Goal: Transaction & Acquisition: Subscribe to service/newsletter

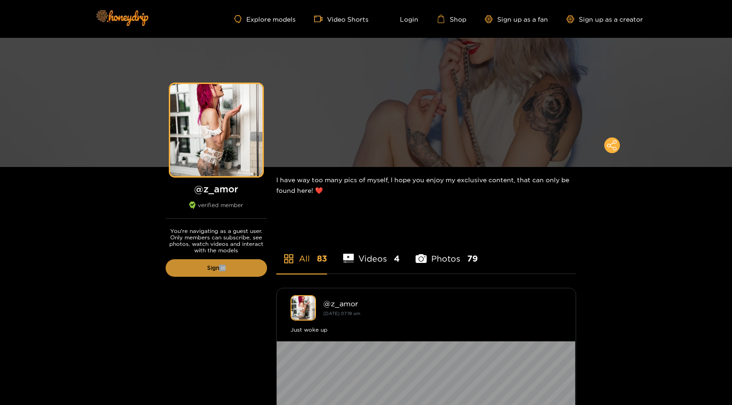
click at [219, 270] on link "Sign in" at bounding box center [216, 268] width 101 height 18
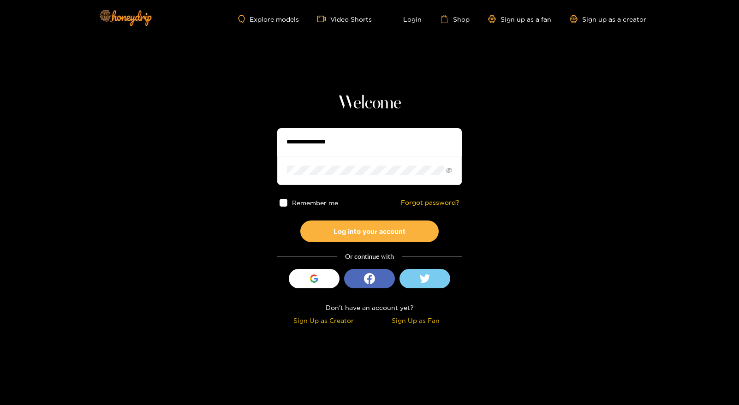
type input "**********"
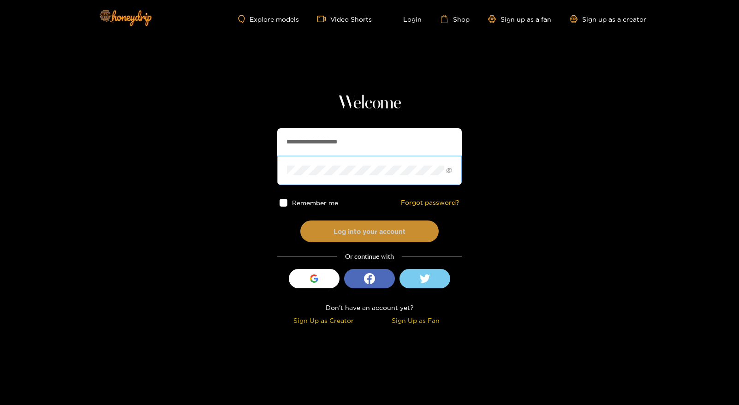
click at [346, 228] on button "Log into your account" at bounding box center [369, 231] width 138 height 22
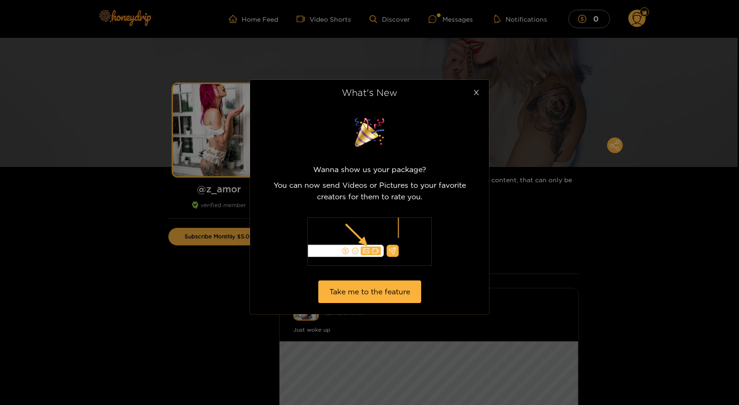
click at [477, 95] on icon "close" at bounding box center [476, 92] width 7 height 7
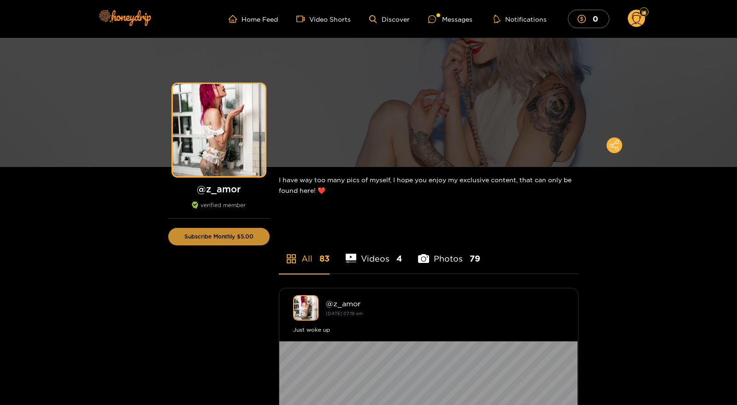
click at [215, 234] on button "Subscribe Monthly $5.00" at bounding box center [218, 237] width 101 height 18
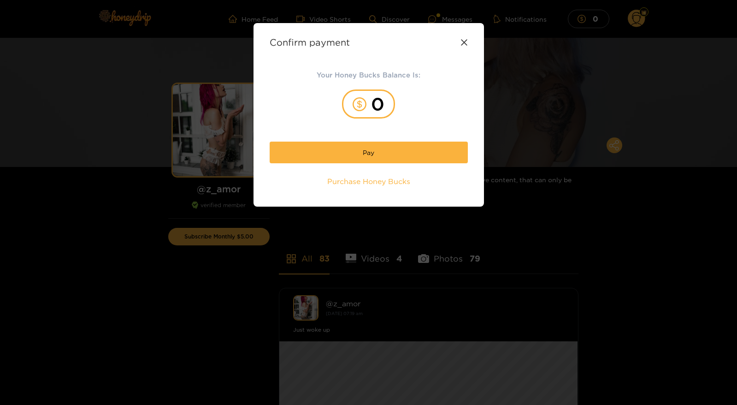
click at [380, 101] on div "0" at bounding box center [368, 103] width 53 height 29
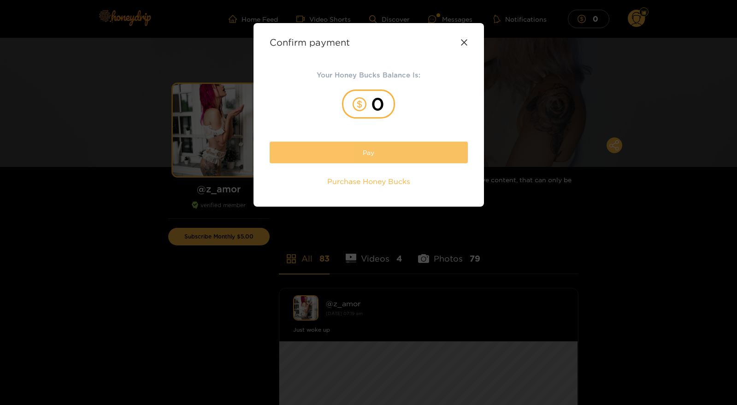
click at [373, 148] on button "Pay" at bounding box center [369, 153] width 198 height 22
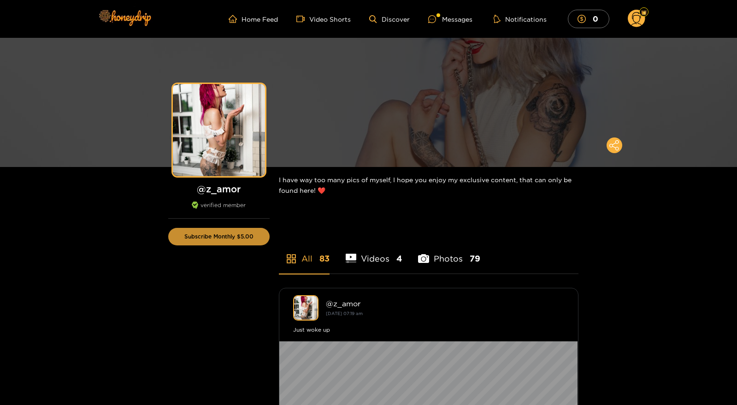
click at [206, 237] on button "Subscribe Monthly $5.00" at bounding box center [218, 237] width 101 height 18
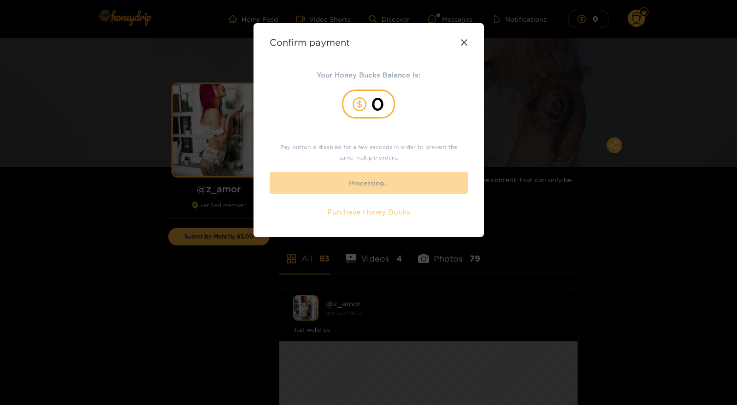
click at [358, 216] on span "Purchase Honey Bucks" at bounding box center [368, 212] width 83 height 11
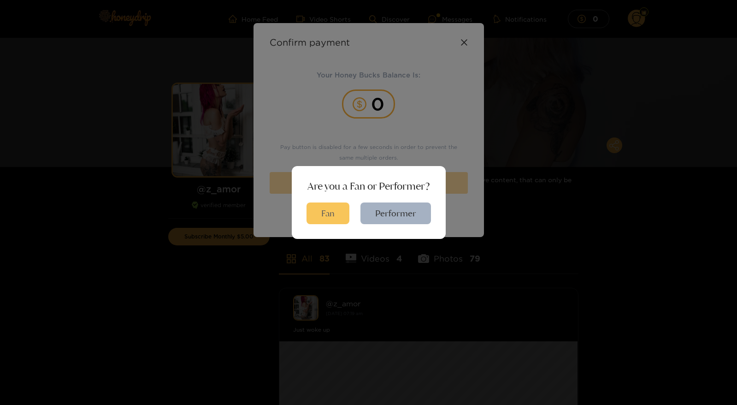
click at [327, 208] on button "Fan" at bounding box center [328, 213] width 43 height 22
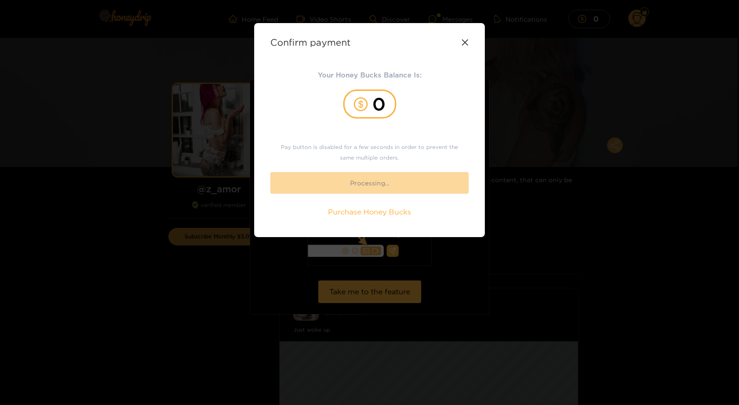
click at [466, 43] on icon at bounding box center [465, 42] width 6 height 6
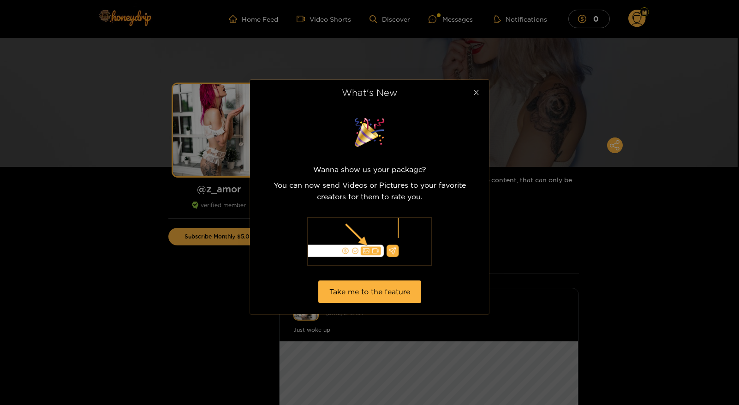
click at [475, 90] on icon "close" at bounding box center [476, 92] width 7 height 7
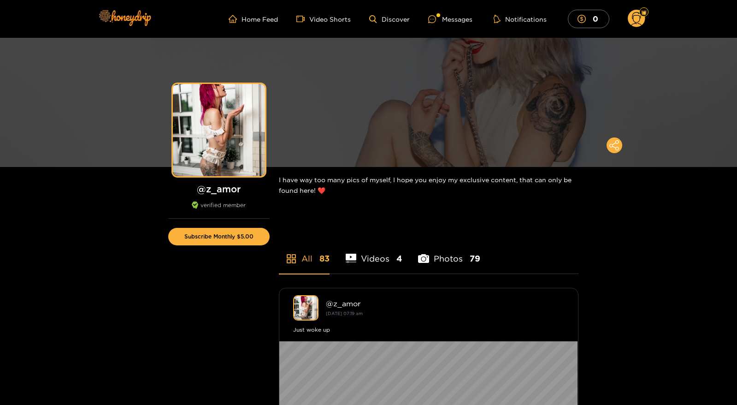
click at [445, 262] on li "Photos 79" at bounding box center [449, 253] width 62 height 42
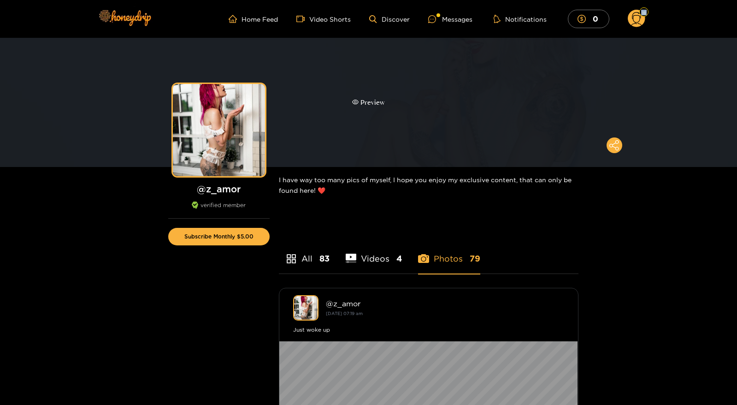
drag, startPoint x: 736, startPoint y: 6, endPoint x: 729, endPoint y: 39, distance: 34.3
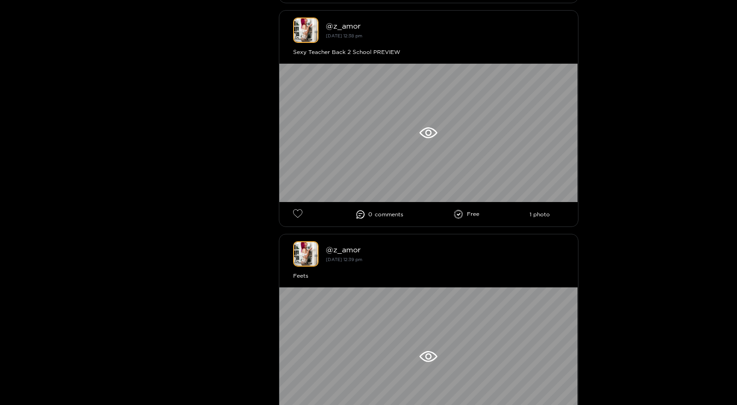
scroll to position [4974, 0]
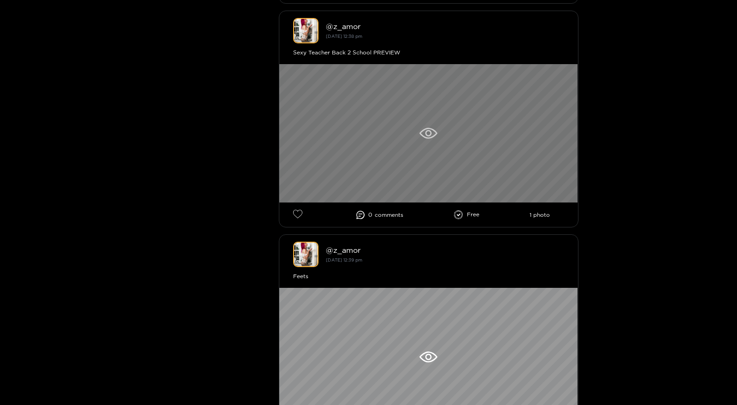
click at [427, 137] on icon at bounding box center [428, 133] width 6 height 6
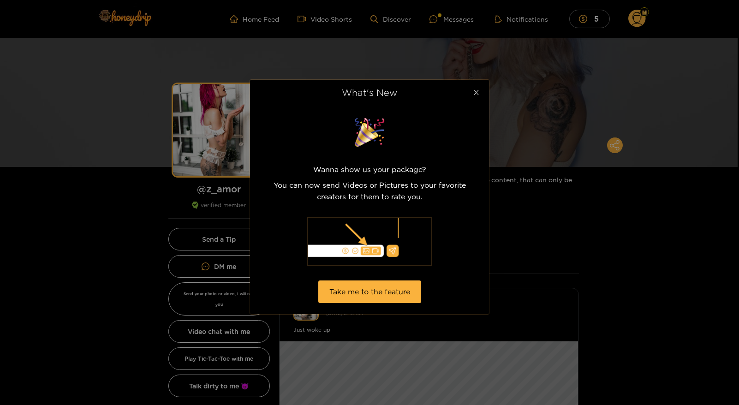
click at [476, 90] on icon "close" at bounding box center [476, 92] width 7 height 7
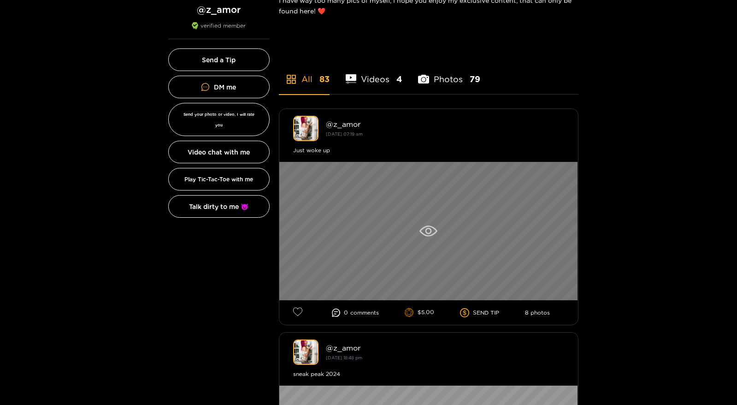
scroll to position [180, 0]
click at [426, 230] on icon at bounding box center [428, 230] width 6 height 6
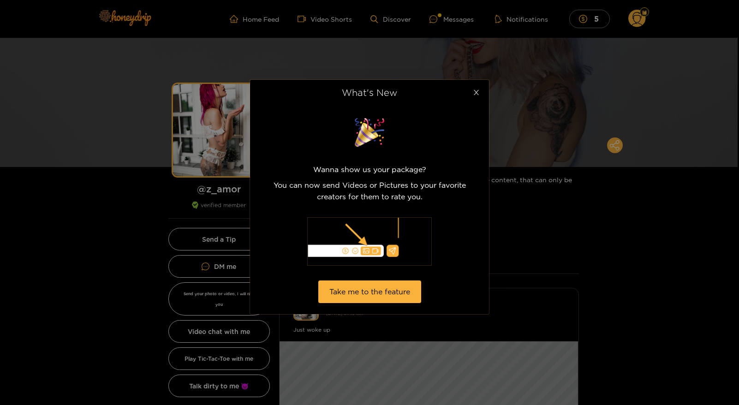
click at [481, 93] on span "Close" at bounding box center [476, 93] width 26 height 26
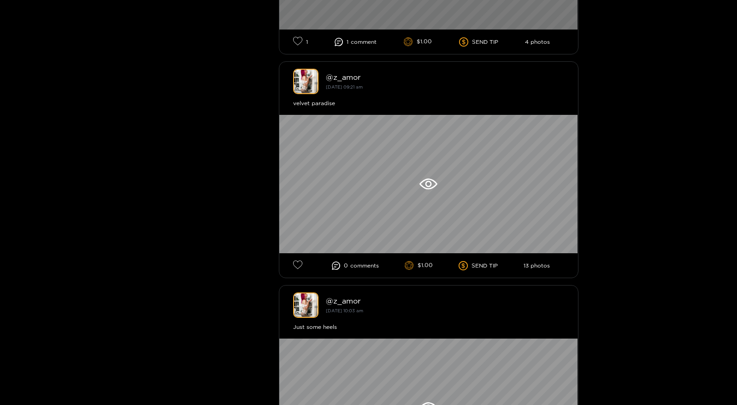
scroll to position [901, 0]
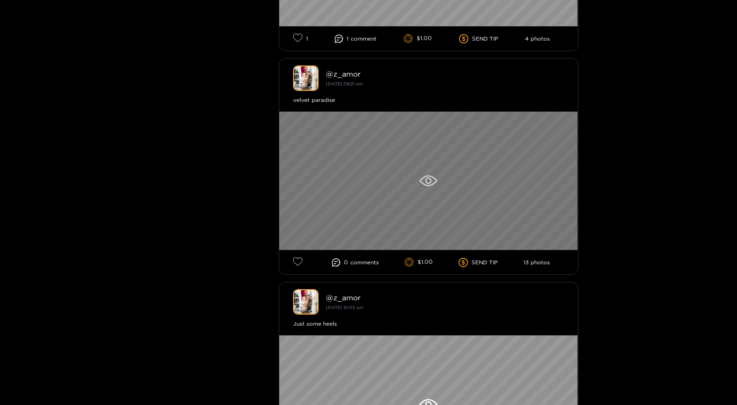
click at [425, 169] on div at bounding box center [428, 181] width 299 height 138
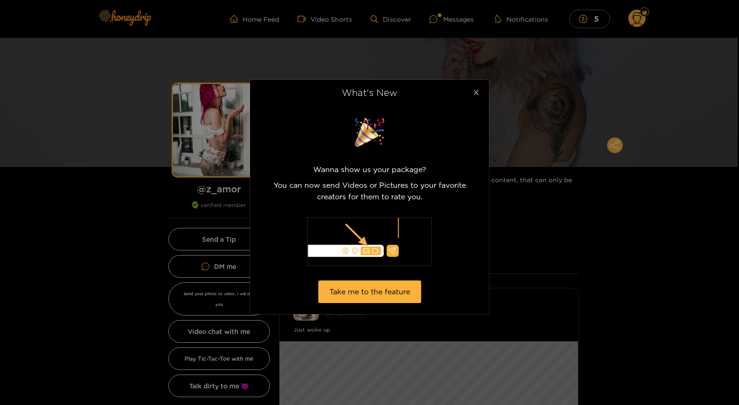
click at [479, 88] on span "Close" at bounding box center [476, 93] width 26 height 26
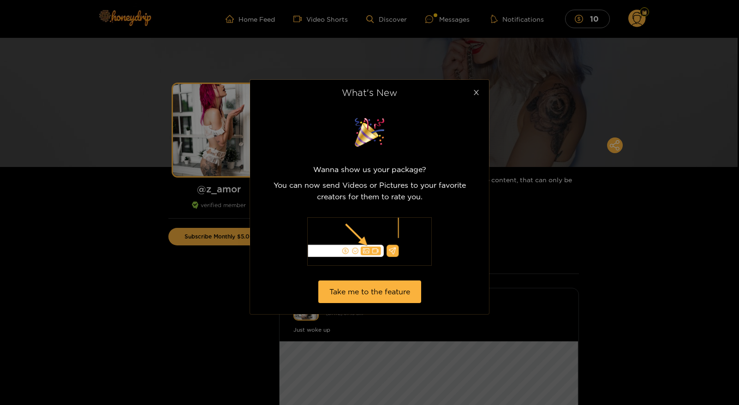
click at [475, 92] on icon "close" at bounding box center [476, 92] width 7 height 7
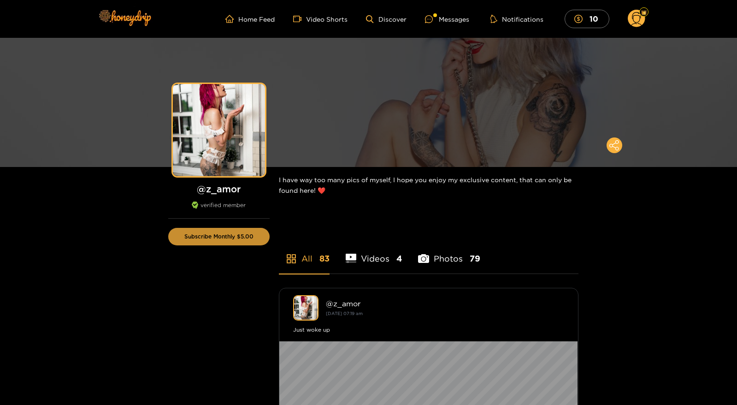
click at [222, 235] on button "Subscribe Monthly $5.00" at bounding box center [218, 237] width 101 height 18
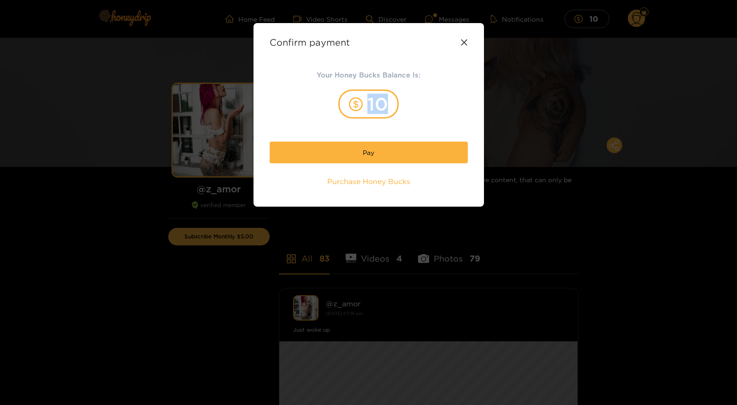
drag, startPoint x: 388, startPoint y: 100, endPoint x: 365, endPoint y: 101, distance: 23.1
click at [365, 101] on div "10" at bounding box center [368, 103] width 60 height 29
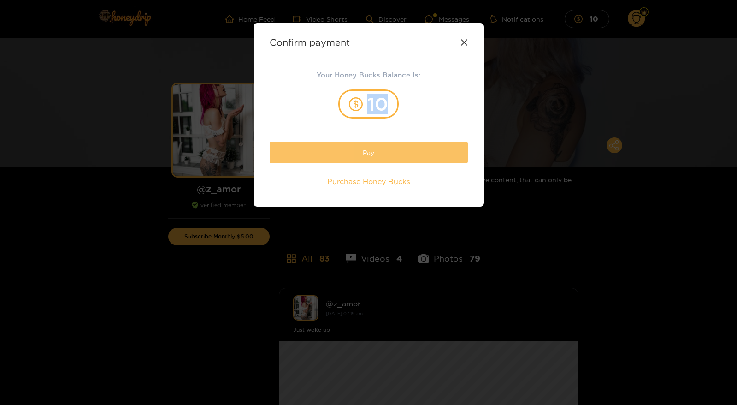
click at [366, 149] on button "Pay" at bounding box center [369, 153] width 198 height 22
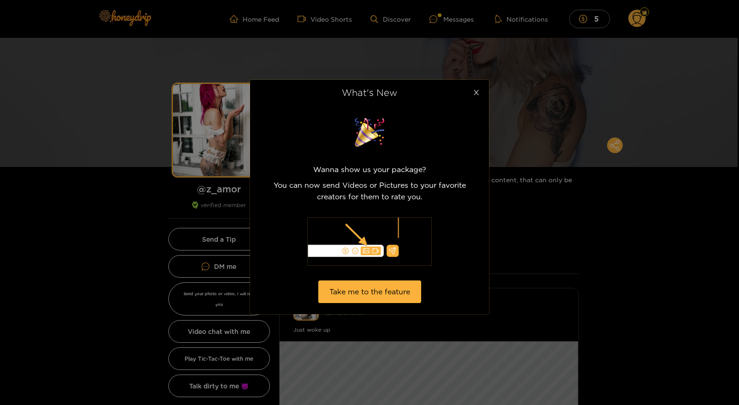
click at [473, 94] on icon "close" at bounding box center [476, 92] width 7 height 7
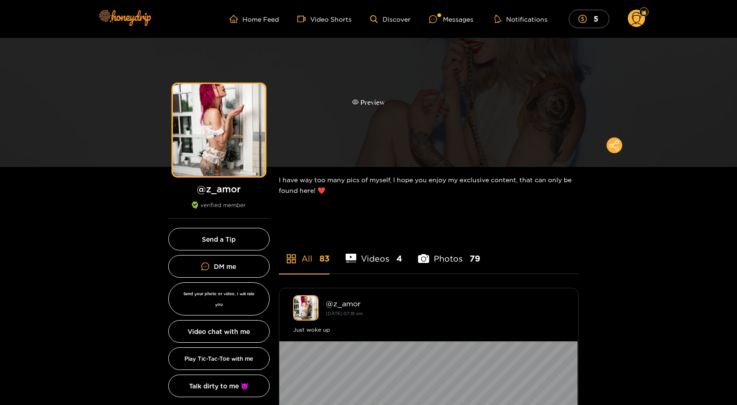
click at [371, 96] on div "Preview" at bounding box center [368, 102] width 737 height 129
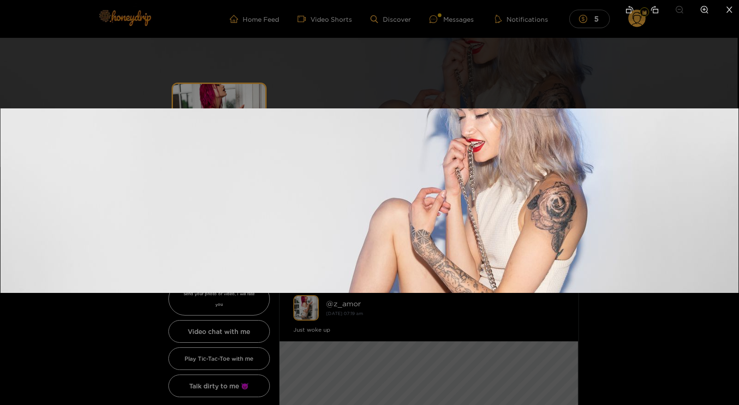
click at [728, 9] on icon "close" at bounding box center [729, 10] width 8 height 8
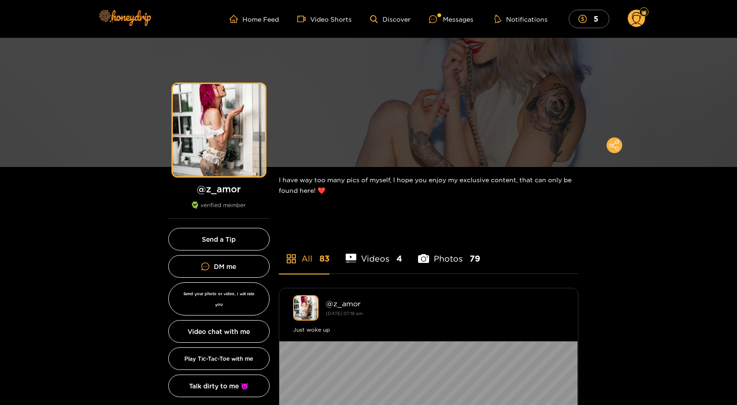
drag, startPoint x: 736, startPoint y: 12, endPoint x: 733, endPoint y: 29, distance: 17.3
click at [733, 29] on header "Home Feed Video Shorts Discover Messages Notifications 5 5 0 videos discover me…" at bounding box center [368, 19] width 737 height 38
drag, startPoint x: 736, startPoint y: 15, endPoint x: 737, endPoint y: 36, distance: 20.8
click at [737, 36] on header "Home Feed Video Shorts Discover Messages Notifications 5 5 0 videos discover me…" at bounding box center [368, 19] width 737 height 38
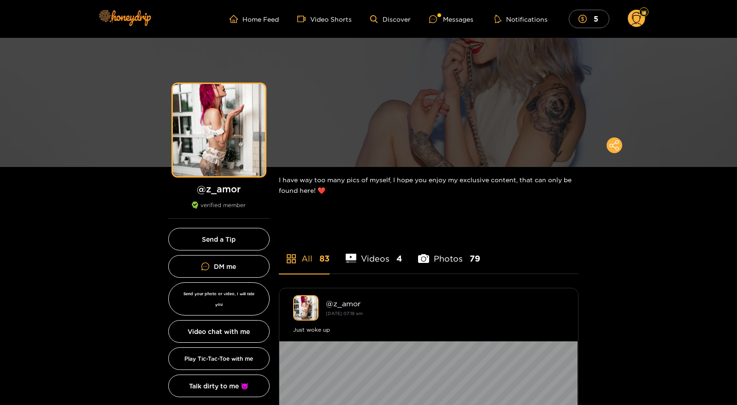
click at [307, 261] on li "All 83" at bounding box center [304, 253] width 51 height 42
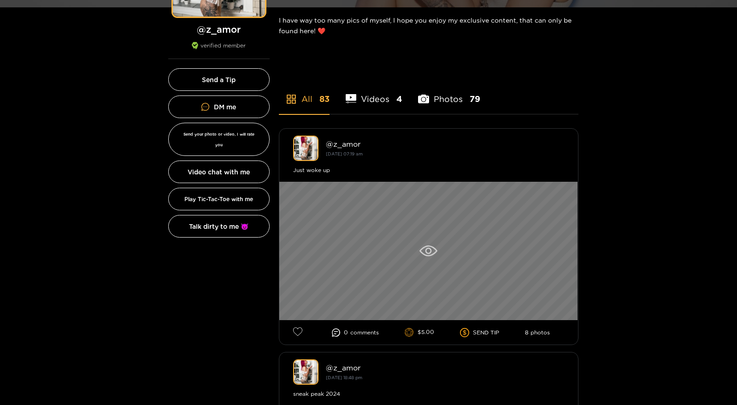
scroll to position [159, 0]
click at [430, 249] on icon at bounding box center [428, 251] width 6 height 6
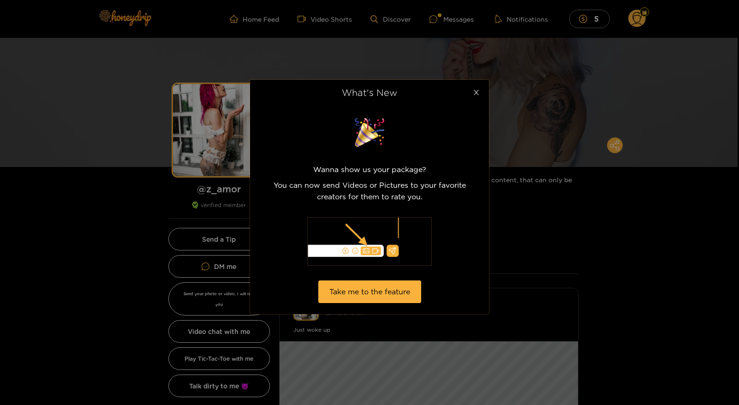
click at [476, 92] on icon "close" at bounding box center [476, 92] width 5 height 5
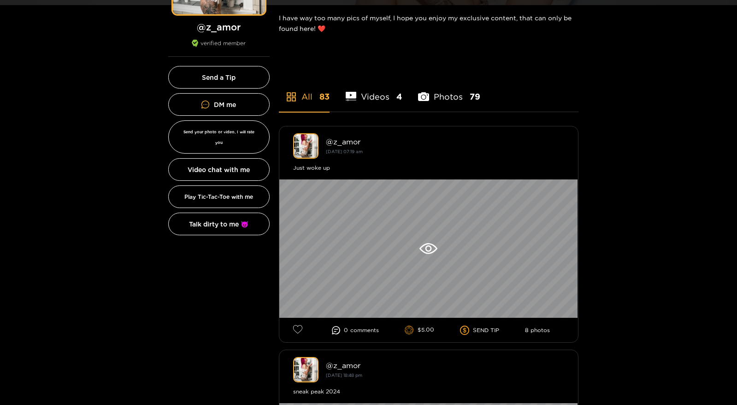
scroll to position [166, 0]
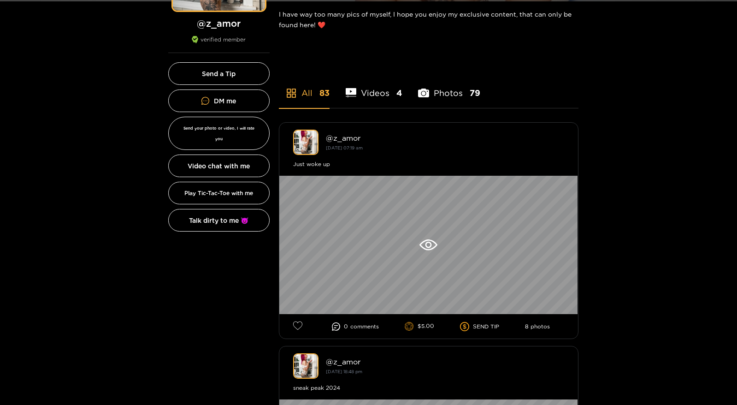
click at [387, 83] on li "Videos 4" at bounding box center [374, 87] width 57 height 42
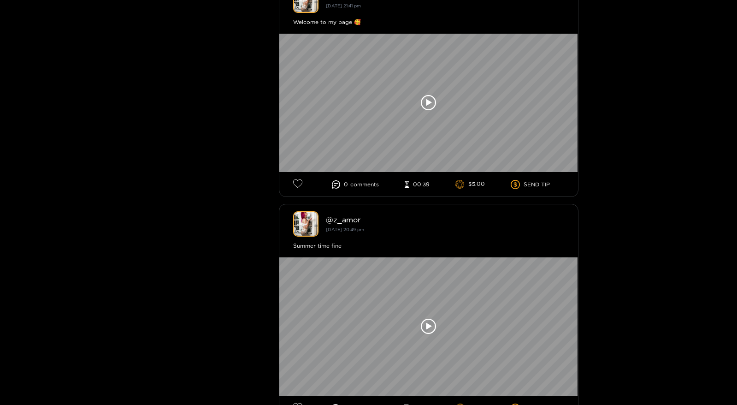
scroll to position [528, 0]
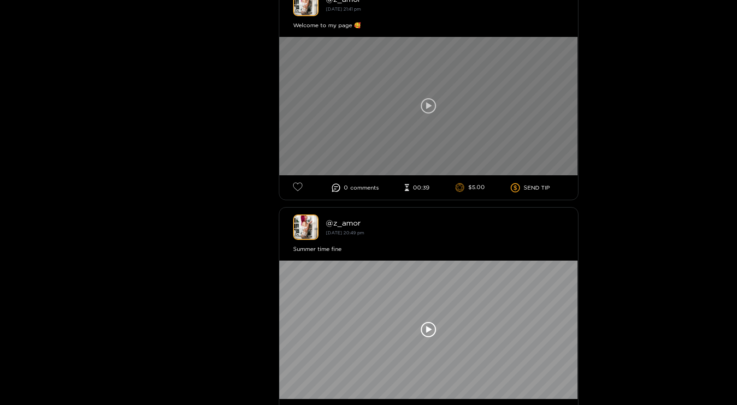
click at [427, 107] on icon at bounding box center [429, 105] width 6 height 7
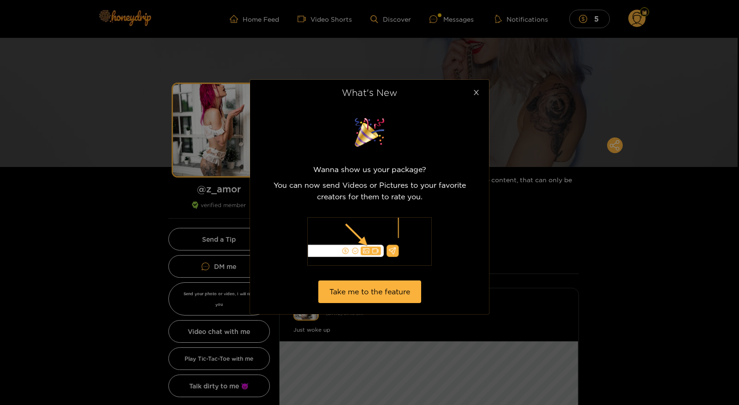
click at [477, 90] on icon "close" at bounding box center [476, 92] width 7 height 7
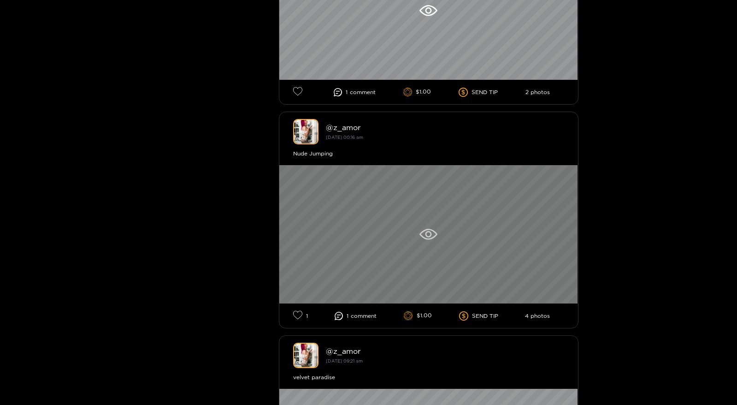
scroll to position [623, 0]
click at [428, 236] on icon at bounding box center [429, 234] width 18 height 11
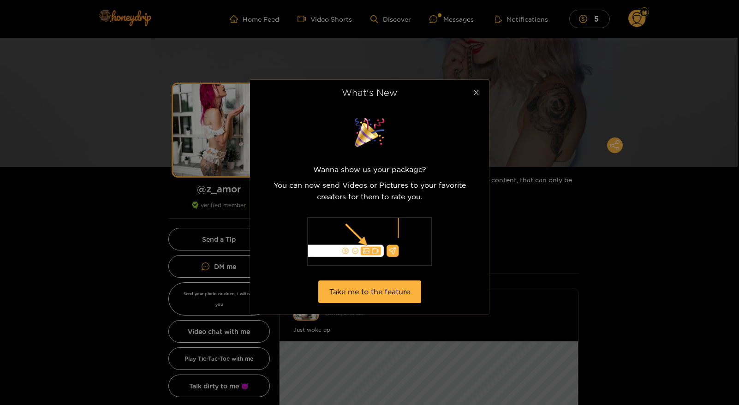
click at [478, 91] on icon "close" at bounding box center [476, 92] width 7 height 7
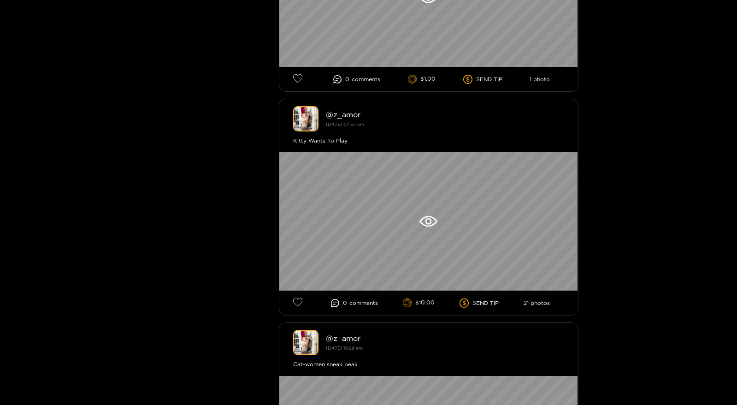
scroll to position [2203, 0]
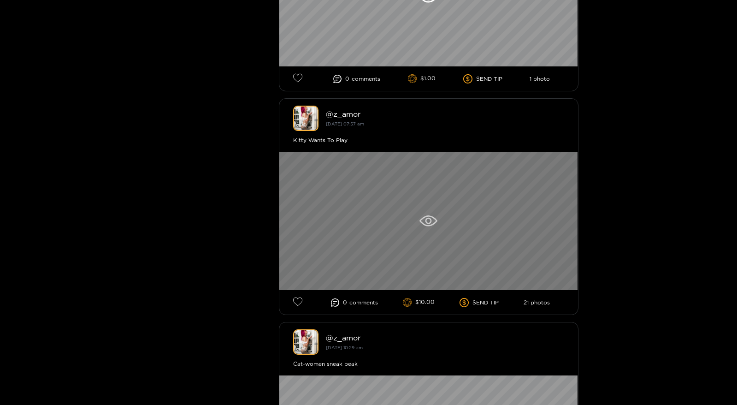
click at [428, 225] on icon at bounding box center [429, 220] width 18 height 11
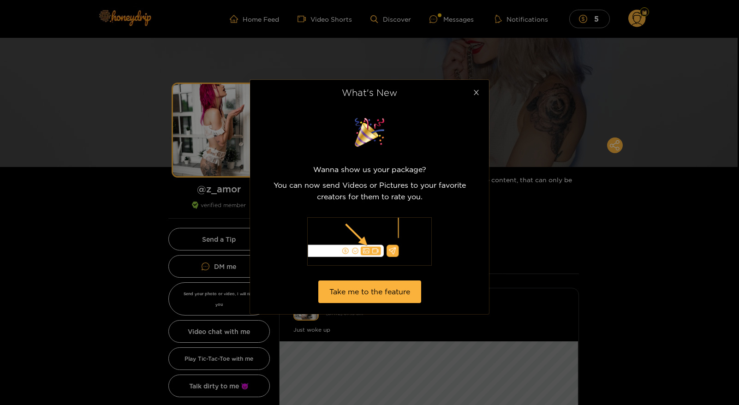
click at [479, 92] on icon "close" at bounding box center [476, 92] width 7 height 7
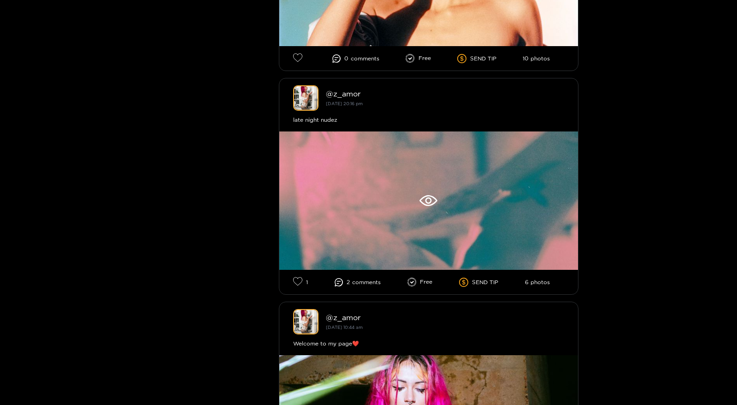
scroll to position [4683, 0]
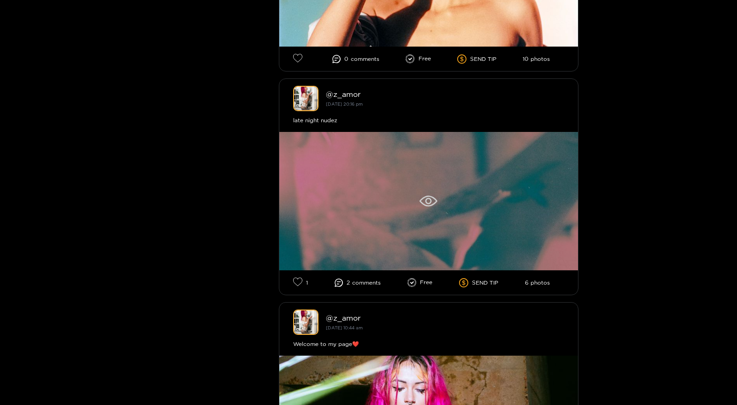
click at [430, 222] on div at bounding box center [428, 201] width 299 height 138
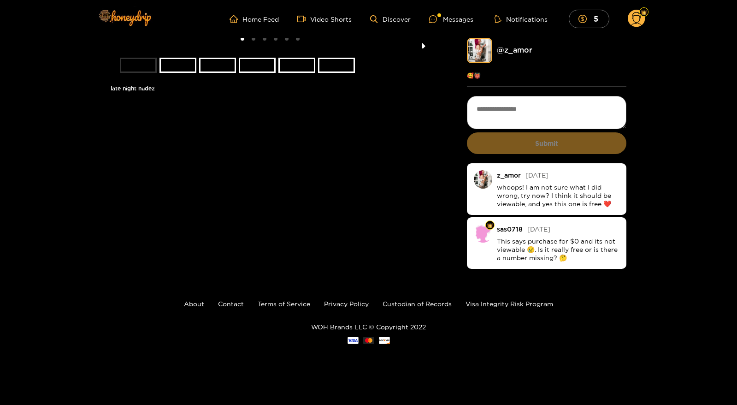
click at [423, 48] on button "next slide / item" at bounding box center [423, 43] width 13 height 11
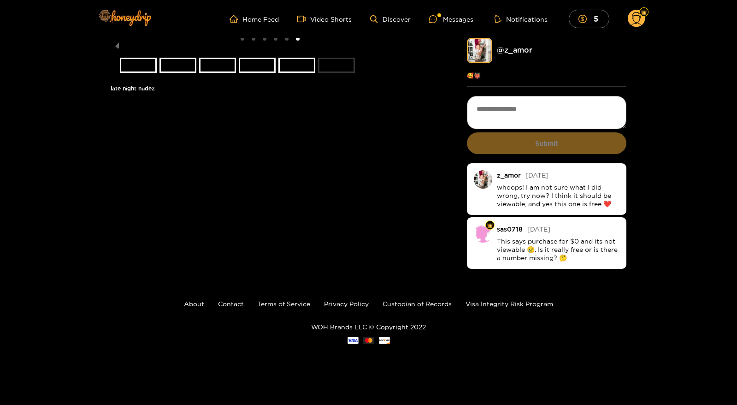
click at [423, 48] on li at bounding box center [271, 43] width 320 height 11
click at [338, 76] on ul at bounding box center [270, 67] width 301 height 18
click at [337, 73] on li "slide item 6" at bounding box center [336, 65] width 37 height 15
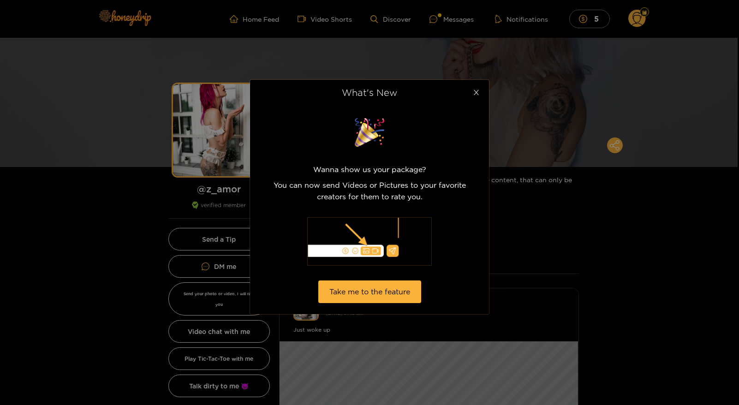
click at [474, 87] on span "Close" at bounding box center [476, 93] width 26 height 26
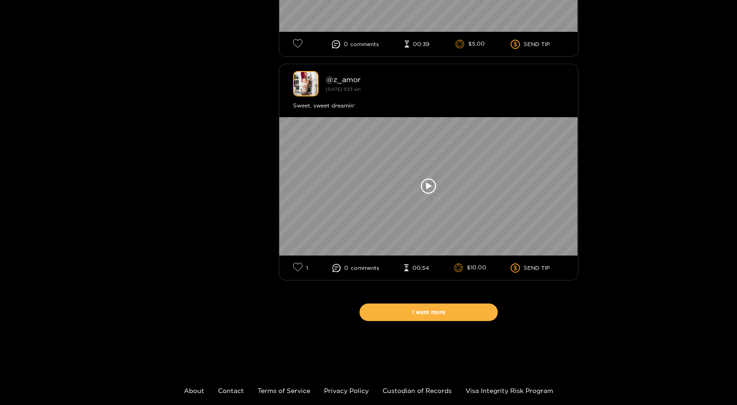
scroll to position [6266, 0]
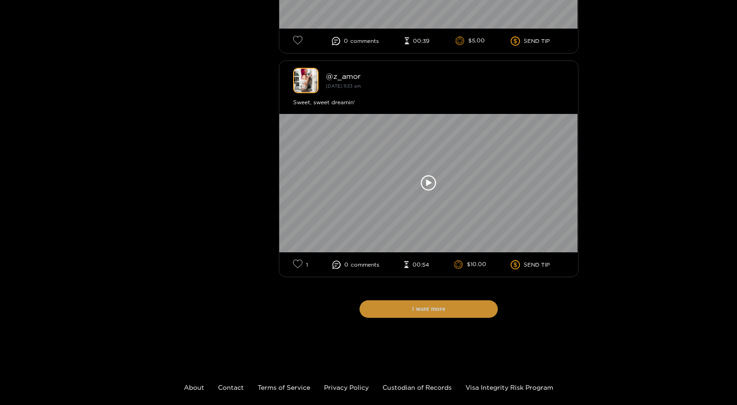
click at [431, 318] on button "I want more" at bounding box center [429, 309] width 138 height 18
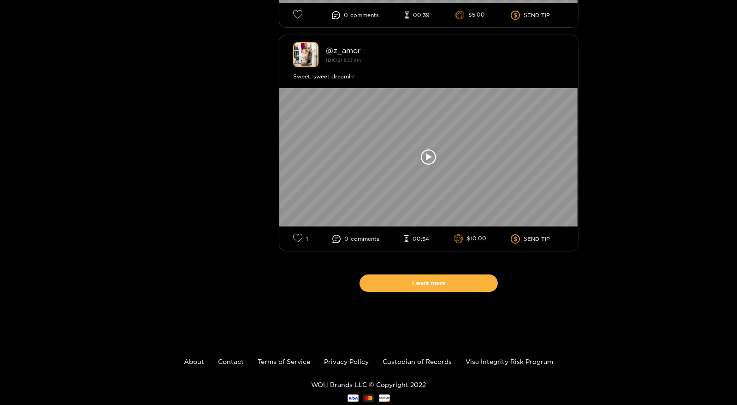
scroll to position [11662, 0]
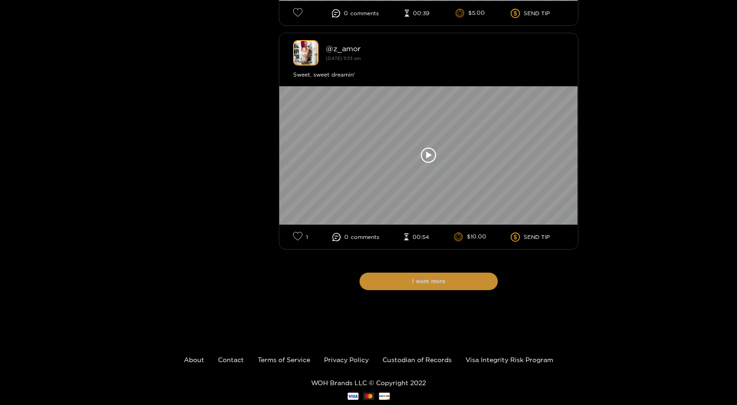
click at [439, 290] on button "I want more" at bounding box center [429, 282] width 138 height 18
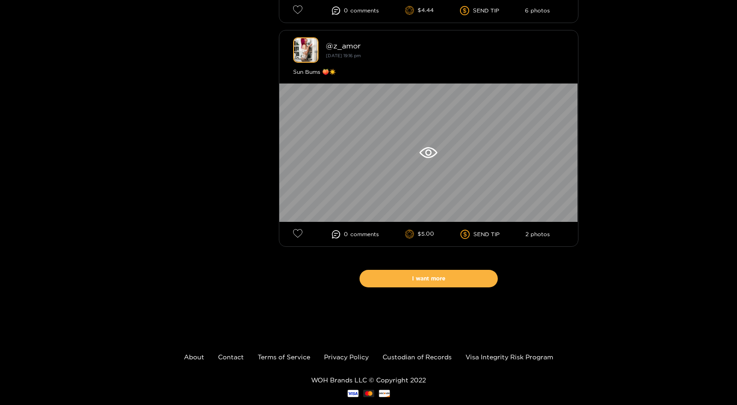
scroll to position [17033, 0]
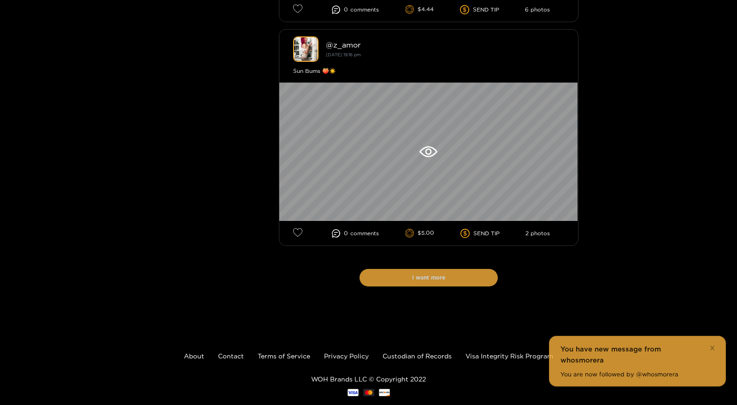
click at [428, 286] on button "I want more" at bounding box center [429, 278] width 138 height 18
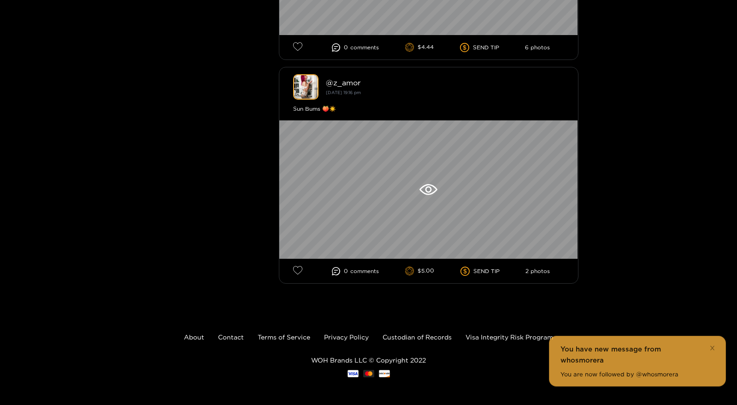
scroll to position [17479, 0]
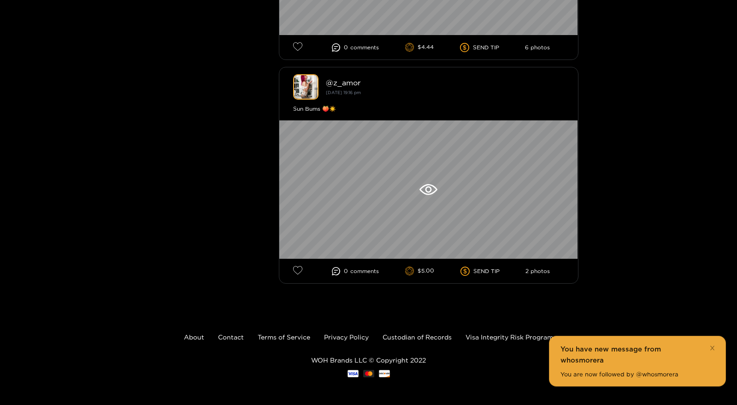
click at [628, 353] on div "You have new message from whosmorera" at bounding box center [638, 355] width 154 height 22
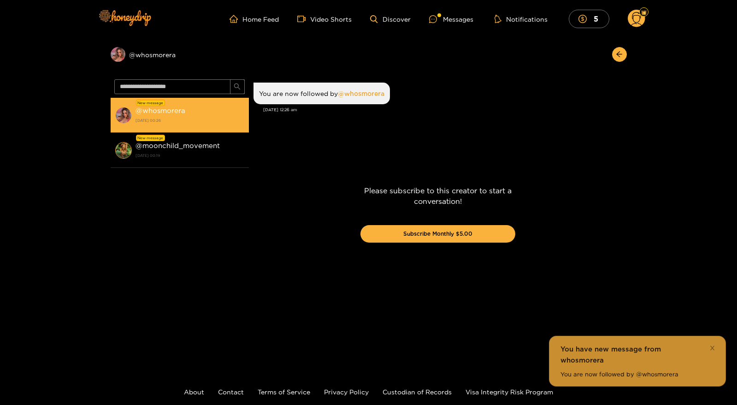
click at [153, 108] on strong "@ whosmorera" at bounding box center [161, 111] width 50 height 8
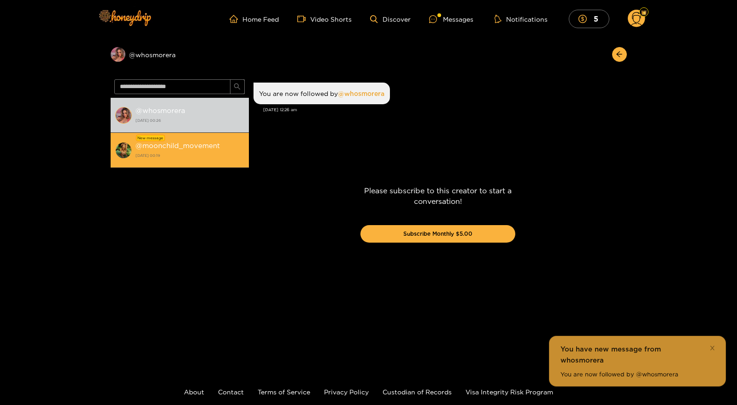
click at [161, 149] on strong "@ moonchild_movement" at bounding box center [178, 146] width 84 height 8
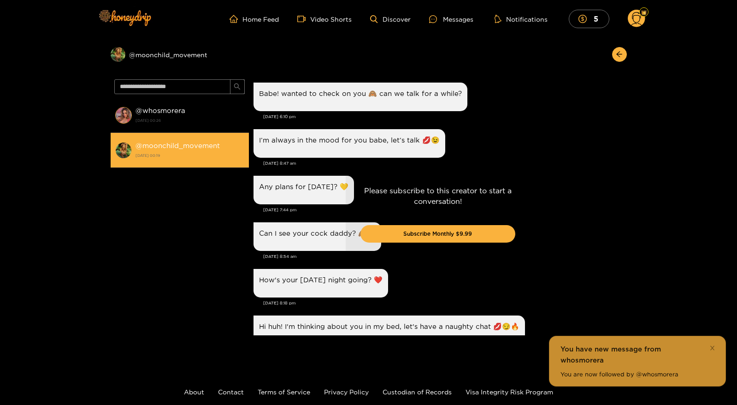
scroll to position [934, 0]
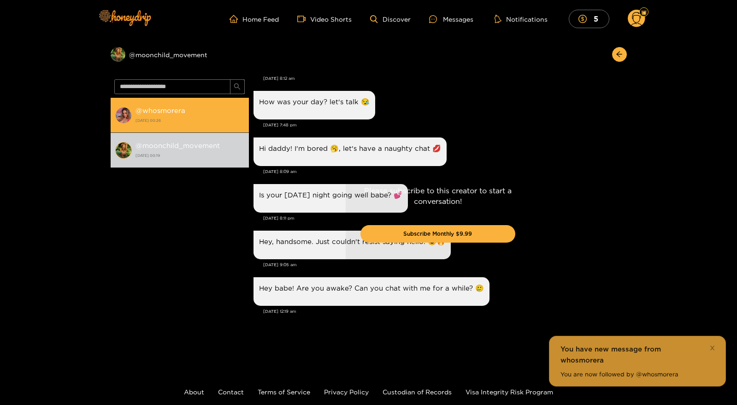
click at [151, 114] on strong "@ whosmorera" at bounding box center [161, 111] width 50 height 8
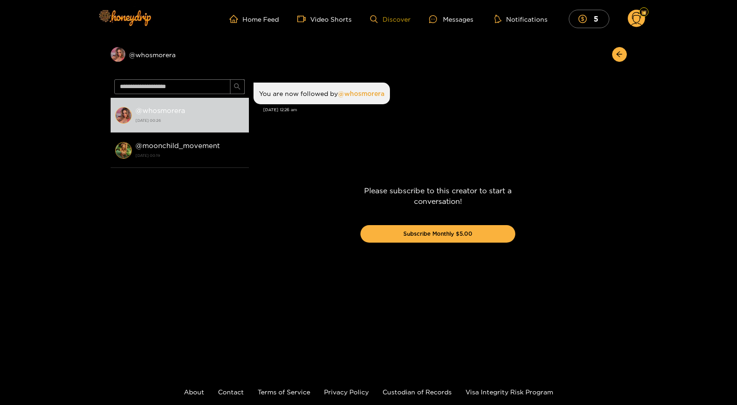
click at [391, 15] on link "Discover" at bounding box center [390, 19] width 40 height 8
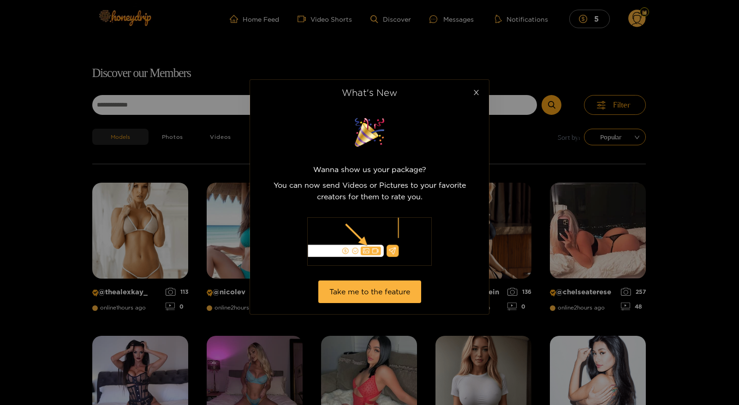
click at [478, 90] on icon "close" at bounding box center [476, 92] width 5 height 5
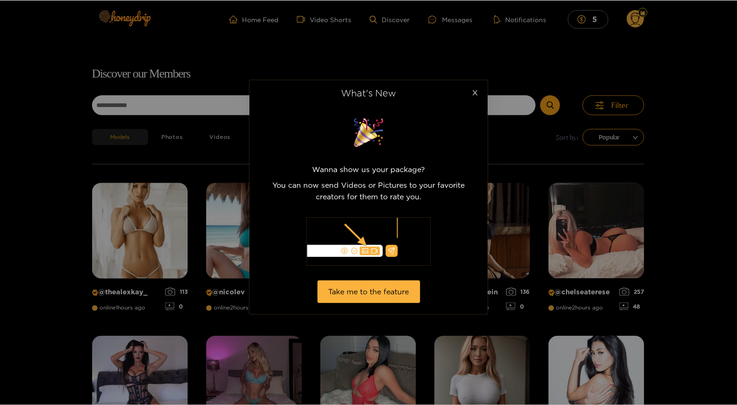
scroll to position [59, 0]
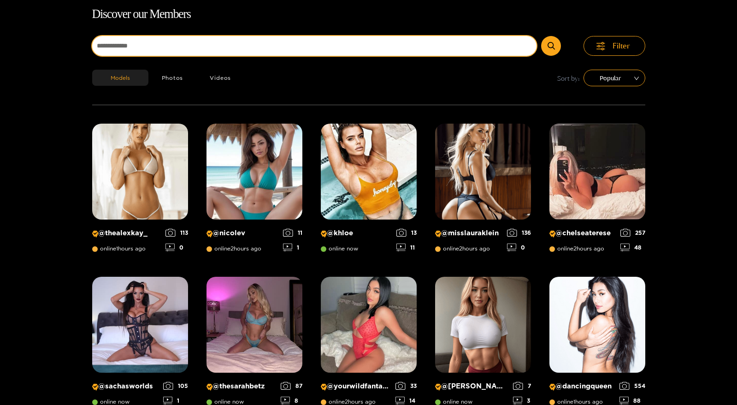
click at [149, 44] on input at bounding box center [314, 46] width 445 height 20
type input "****"
click at [552, 46] on button "submit" at bounding box center [551, 46] width 20 height 20
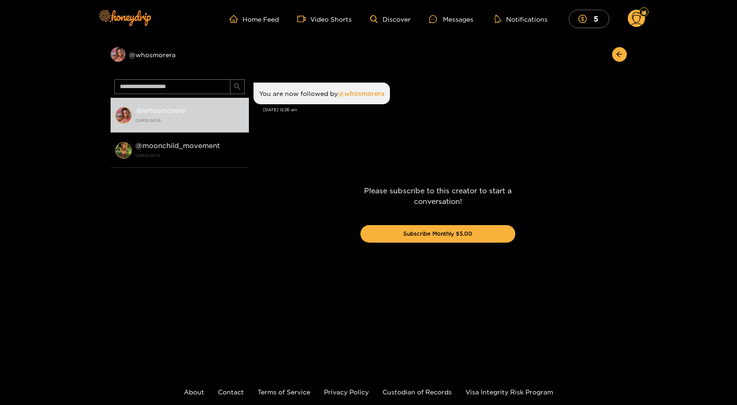
click at [635, 12] on circle at bounding box center [637, 19] width 18 height 18
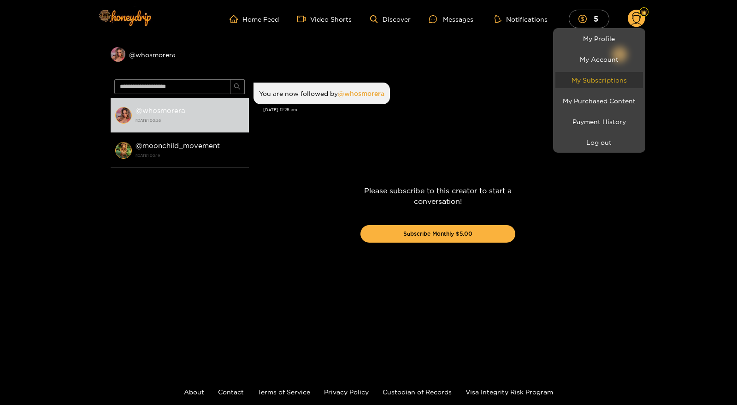
click at [602, 82] on link "My Subscriptions" at bounding box center [600, 80] width 88 height 16
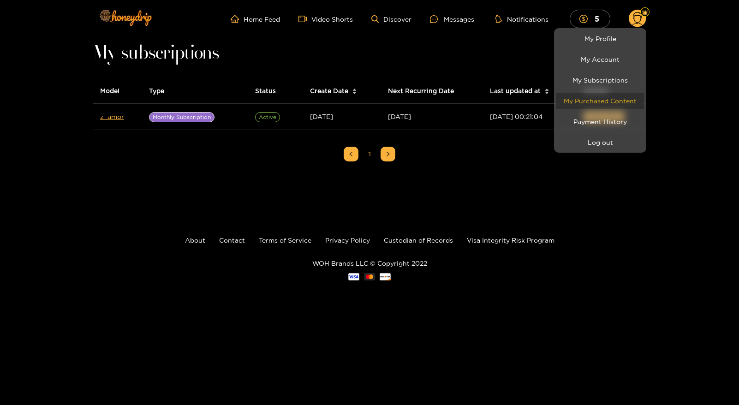
click at [596, 104] on link "My Purchased Content" at bounding box center [600, 101] width 88 height 16
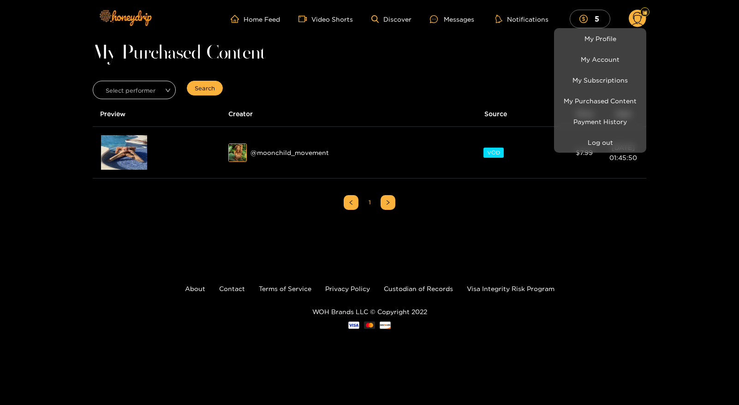
click at [118, 147] on div at bounding box center [369, 202] width 739 height 405
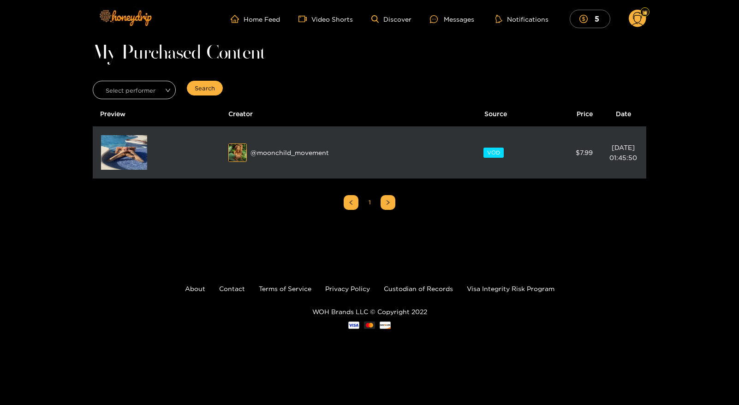
click at [487, 149] on span "VOD" at bounding box center [493, 153] width 20 height 10
click at [124, 145] on img at bounding box center [124, 152] width 46 height 35
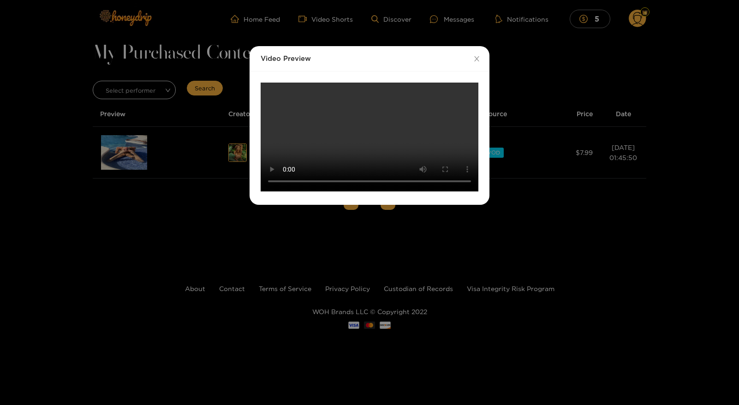
click at [275, 92] on video "Your browser does not support the video tag." at bounding box center [370, 137] width 218 height 109
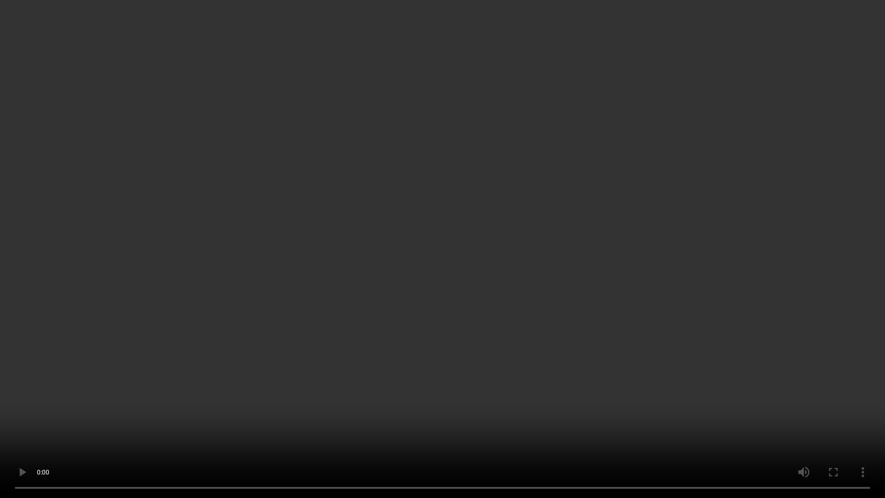
click at [367, 404] on video "Your browser does not support the video tag." at bounding box center [442, 249] width 885 height 498
click at [370, 404] on video "Your browser does not support the video tag." at bounding box center [442, 249] width 885 height 498
click at [435, 404] on video "Your browser does not support the video tag." at bounding box center [442, 249] width 885 height 498
click at [444, 404] on video "Your browser does not support the video tag." at bounding box center [442, 249] width 885 height 498
click at [520, 404] on video "Your browser does not support the video tag." at bounding box center [442, 249] width 885 height 498
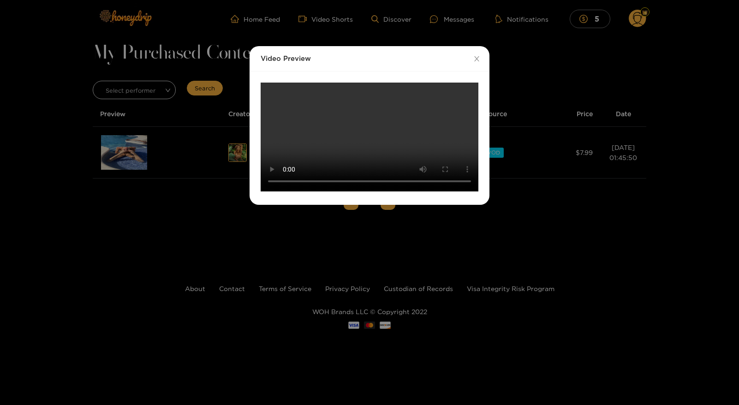
click at [267, 88] on video "Your browser does not support the video tag." at bounding box center [370, 137] width 218 height 109
click at [271, 92] on video "Your browser does not support the video tag." at bounding box center [370, 137] width 218 height 109
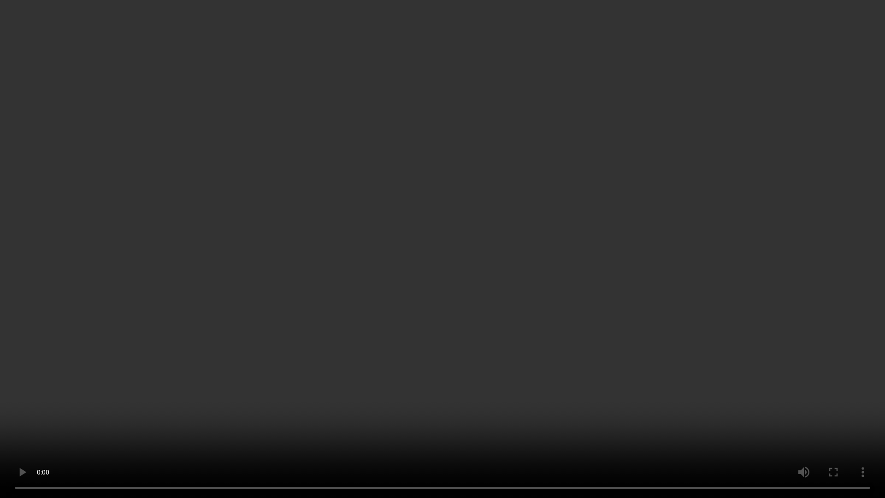
click at [425, 404] on video "Your browser does not support the video tag." at bounding box center [442, 249] width 885 height 498
click at [444, 404] on video "Your browser does not support the video tag." at bounding box center [442, 249] width 885 height 498
click at [464, 404] on video "Your browser does not support the video tag." at bounding box center [442, 249] width 885 height 498
click at [350, 404] on video "Your browser does not support the video tag." at bounding box center [442, 249] width 885 height 498
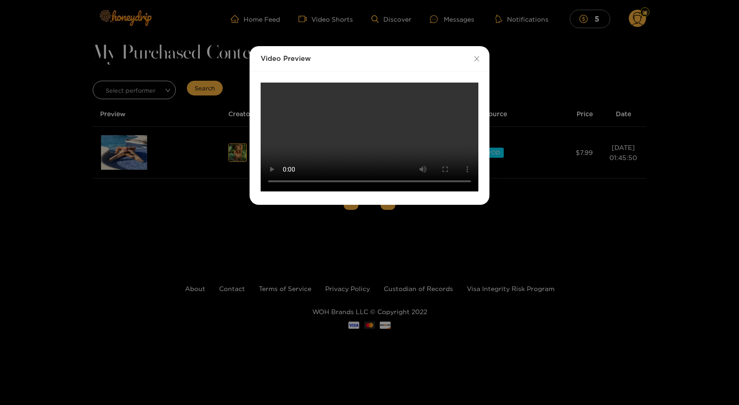
scroll to position [89, 0]
click at [285, 191] on video "Your browser does not support the video tag." at bounding box center [370, 137] width 218 height 109
click at [476, 55] on icon "close" at bounding box center [476, 58] width 7 height 7
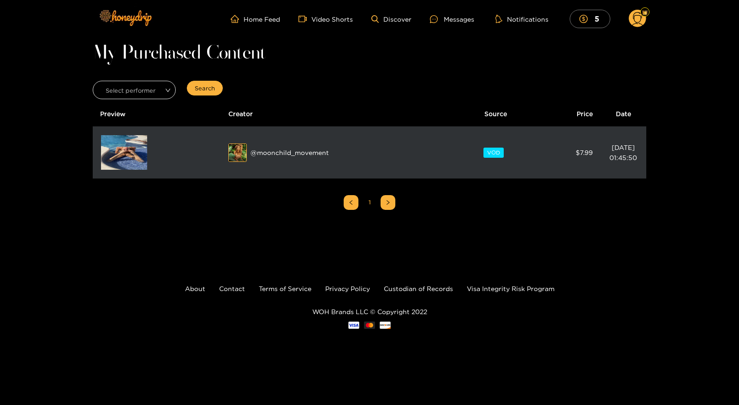
click at [122, 156] on img at bounding box center [124, 152] width 46 height 35
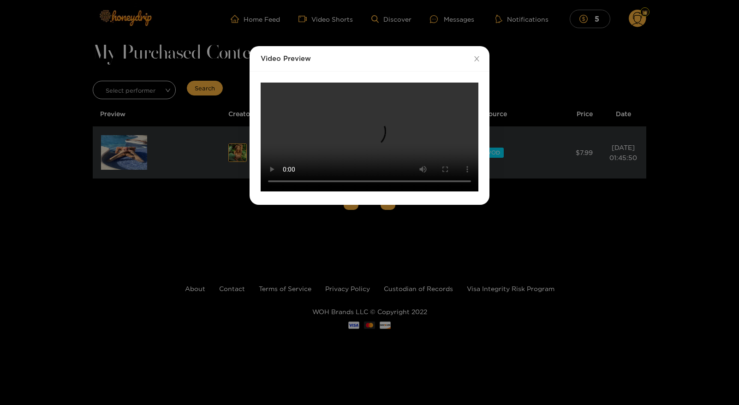
scroll to position [89, 0]
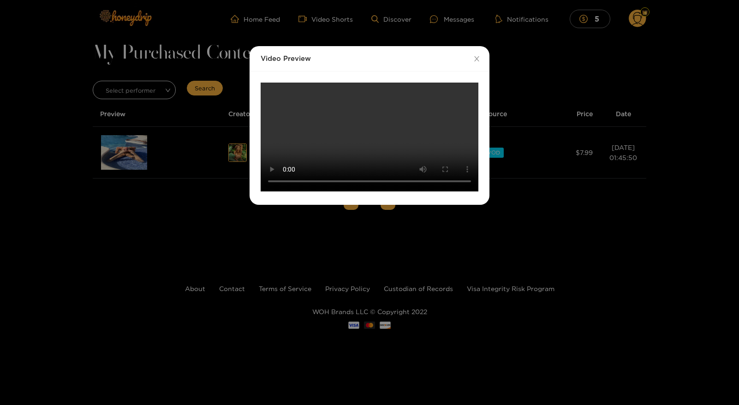
click at [188, 201] on div "Video Preview Your browser does not support the video tag." at bounding box center [369, 202] width 739 height 405
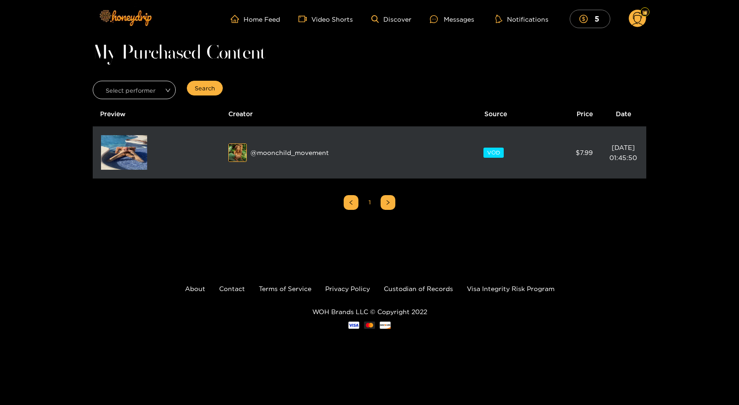
scroll to position [77, 0]
click at [268, 151] on div "@ moonchild_movement" at bounding box center [338, 152] width 220 height 18
click at [237, 150] on img at bounding box center [238, 153] width 18 height 18
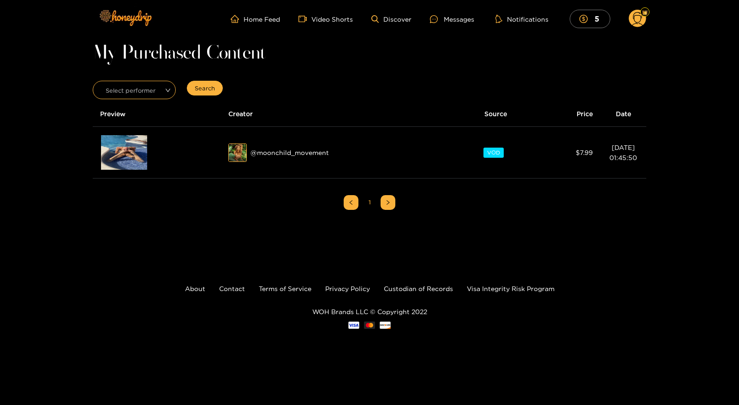
click at [147, 90] on input "search" at bounding box center [131, 88] width 66 height 14
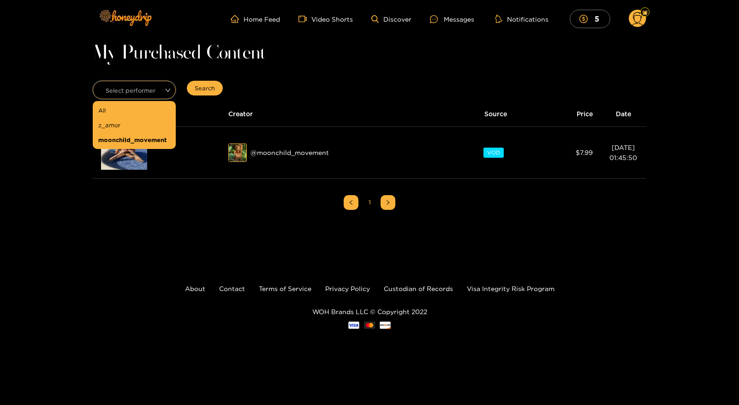
click at [131, 138] on div "moonchild_movement" at bounding box center [134, 140] width 72 height 10
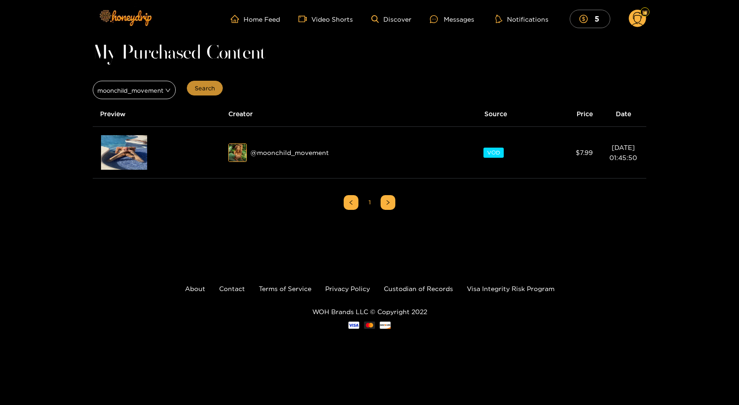
click at [204, 89] on span "Search" at bounding box center [205, 87] width 20 height 9
click at [399, 22] on link "Discover" at bounding box center [391, 19] width 40 height 8
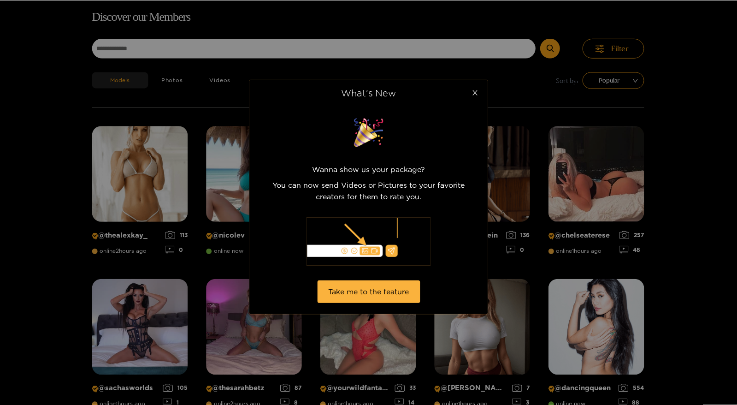
scroll to position [59, 0]
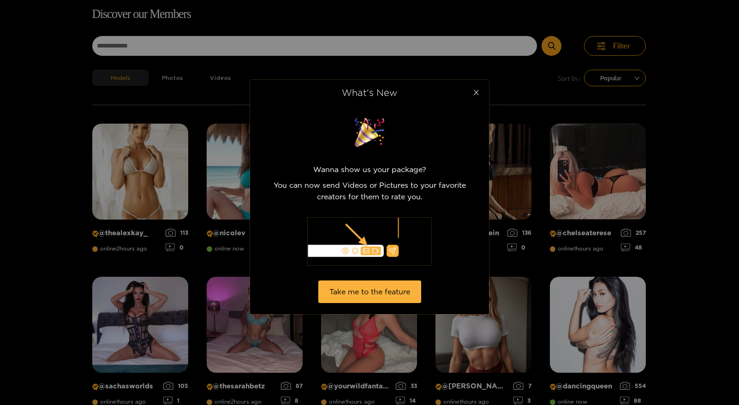
click at [478, 95] on icon "close" at bounding box center [476, 92] width 5 height 5
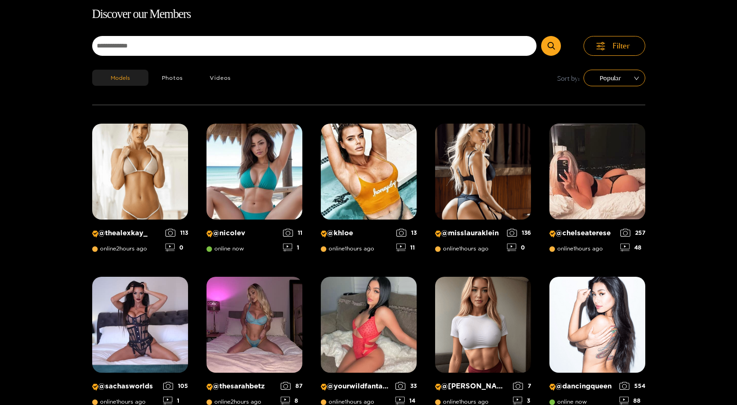
click at [196, 56] on form at bounding box center [338, 48] width 492 height 24
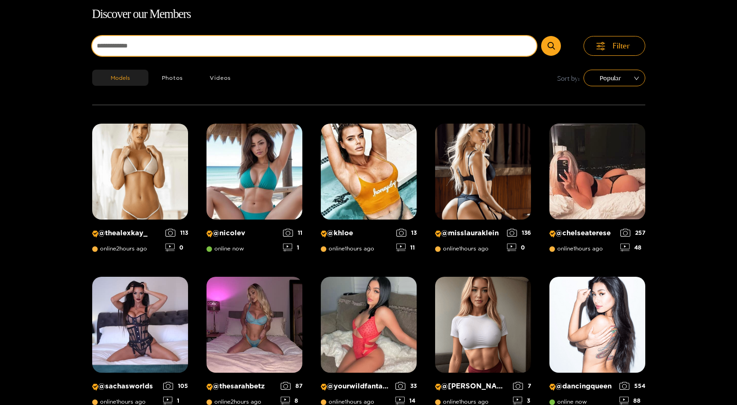
click at [163, 46] on input at bounding box center [314, 46] width 445 height 20
click at [552, 46] on button "submit" at bounding box center [551, 46] width 20 height 20
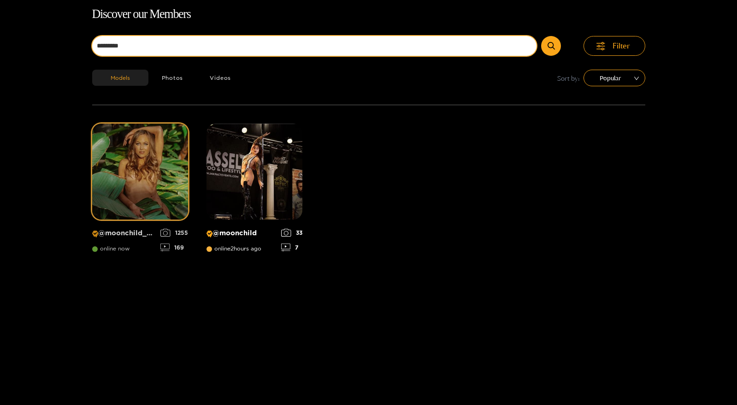
type input "**********"
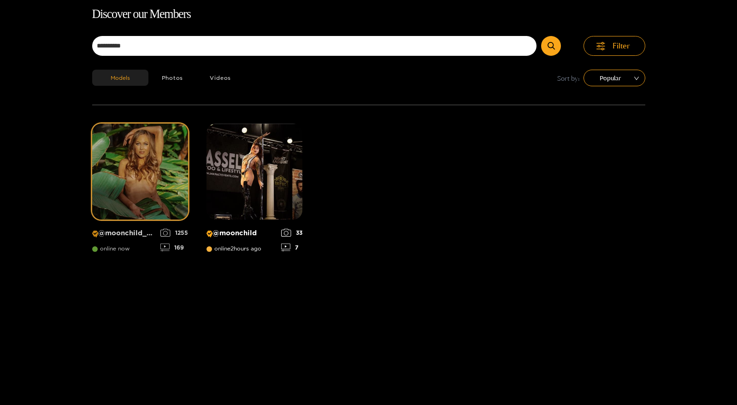
click at [138, 159] on img at bounding box center [140, 172] width 96 height 96
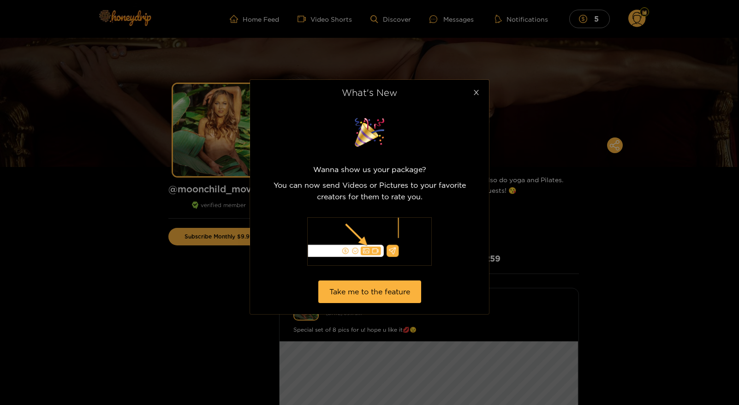
click at [474, 94] on icon "close" at bounding box center [476, 92] width 7 height 7
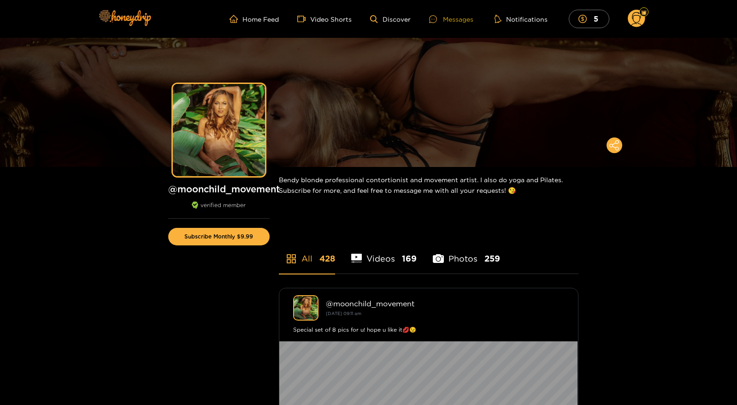
click at [456, 21] on div "Messages" at bounding box center [451, 19] width 44 height 11
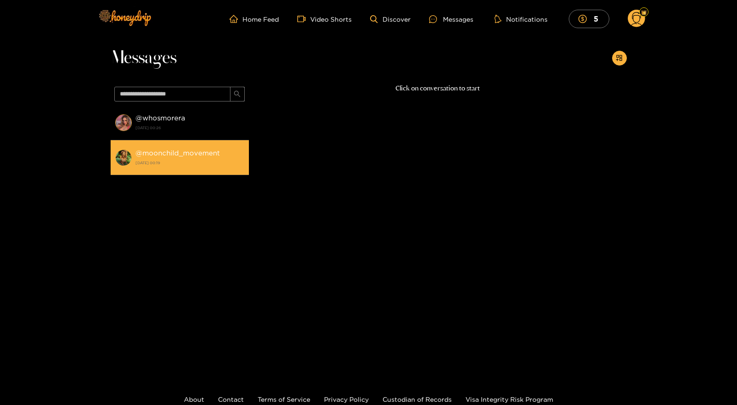
click at [147, 150] on strong "@ moonchild_movement" at bounding box center [178, 153] width 84 height 8
